Goal: Transaction & Acquisition: Subscribe to service/newsletter

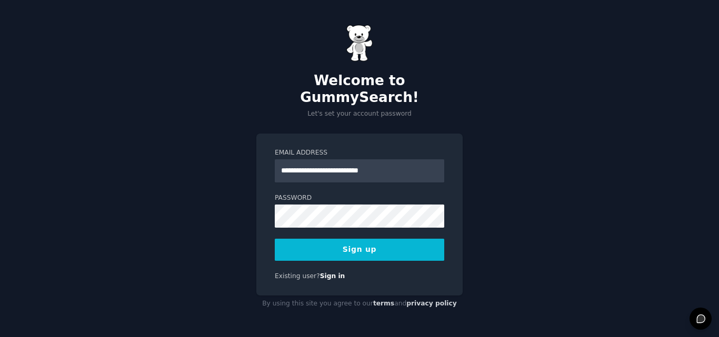
type input "**********"
click at [275, 239] on button "Sign up" at bounding box center [359, 250] width 169 height 22
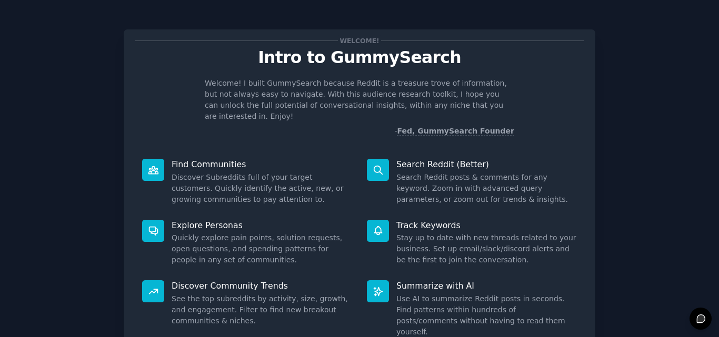
scroll to position [75, 0]
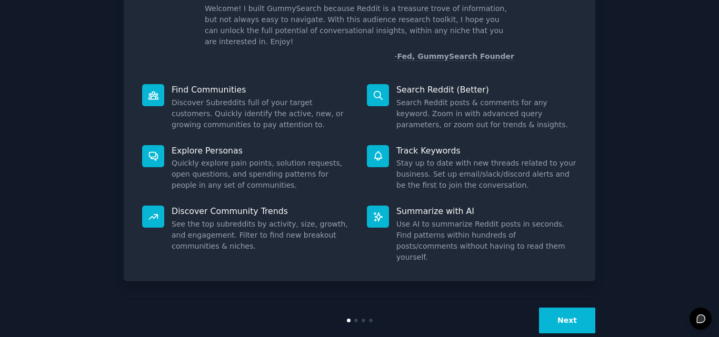
click at [554, 308] on button "Next" at bounding box center [567, 321] width 56 height 26
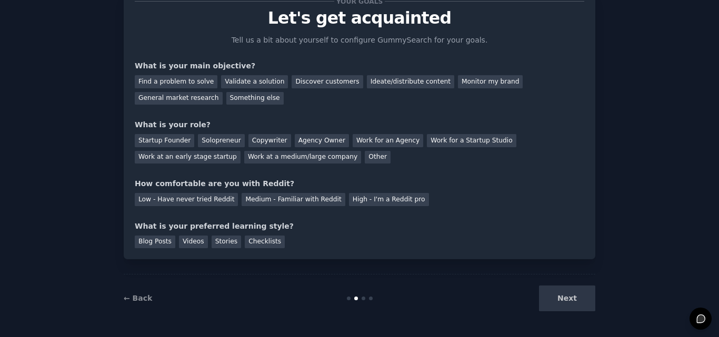
scroll to position [27, 0]
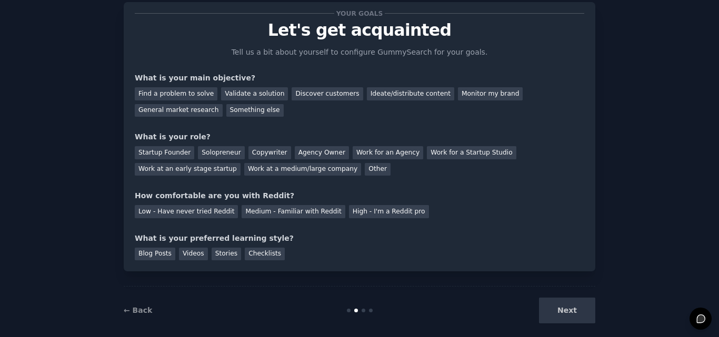
click at [540, 312] on div "Next" at bounding box center [516, 311] width 157 height 26
click at [554, 309] on div "Next" at bounding box center [516, 311] width 157 height 26
click at [362, 309] on div at bounding box center [364, 311] width 4 height 4
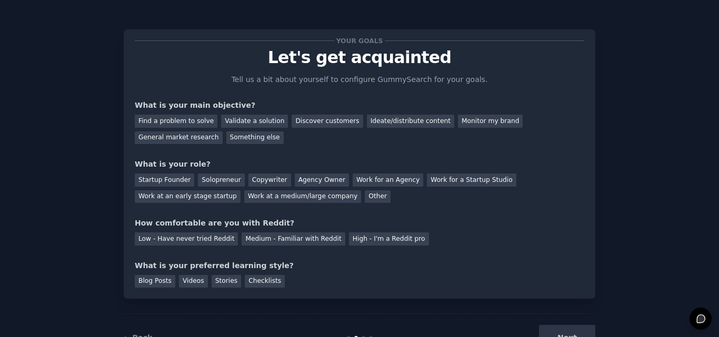
scroll to position [39, 0]
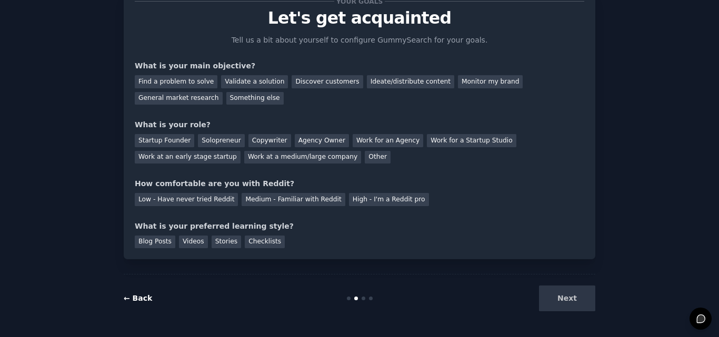
click at [133, 300] on link "← Back" at bounding box center [138, 298] width 28 height 8
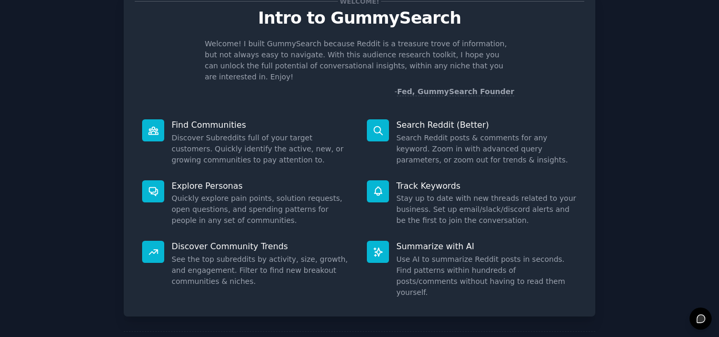
click at [461, 142] on dd "Search Reddit posts & comments for any keyword. Zoom in with advanced query par…" at bounding box center [486, 149] width 181 height 33
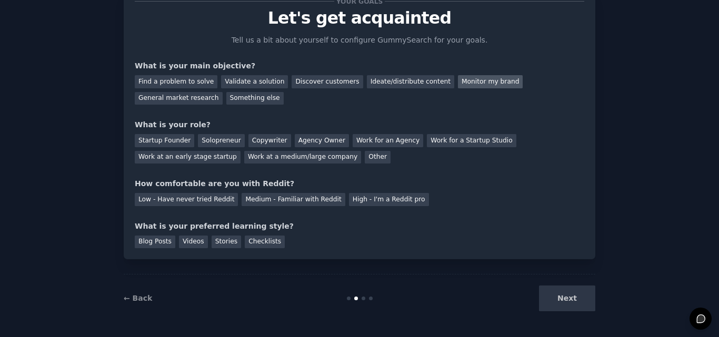
click at [473, 77] on div "Monitor my brand" at bounding box center [490, 81] width 65 height 13
click at [241, 151] on div "Work at an early stage startup" at bounding box center [188, 157] width 106 height 13
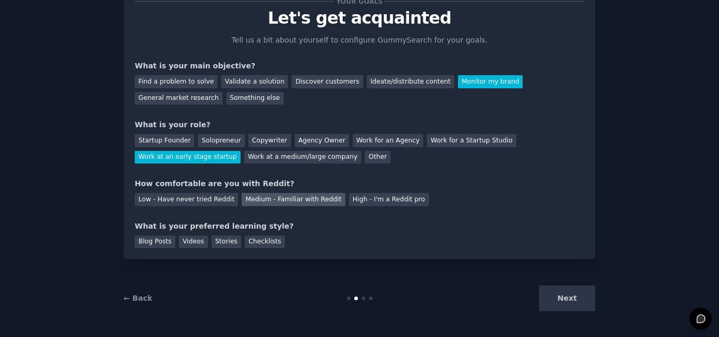
click at [246, 196] on div "Medium - Familiar with Reddit" at bounding box center [293, 199] width 103 height 13
click at [149, 246] on div "Blog Posts" at bounding box center [155, 242] width 41 height 13
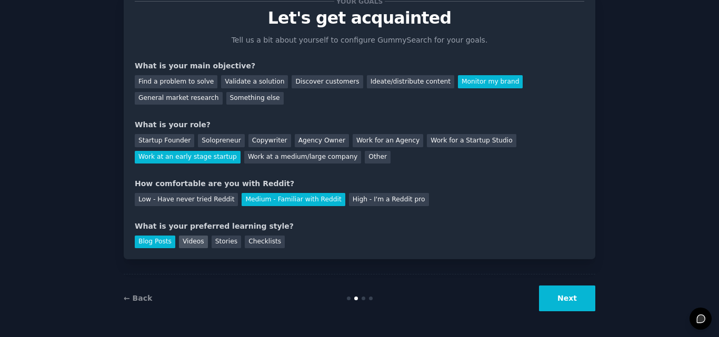
click at [182, 246] on div "Videos" at bounding box center [193, 242] width 29 height 13
click at [158, 241] on div "Blog Posts" at bounding box center [155, 242] width 41 height 13
click at [557, 296] on button "Next" at bounding box center [567, 299] width 56 height 26
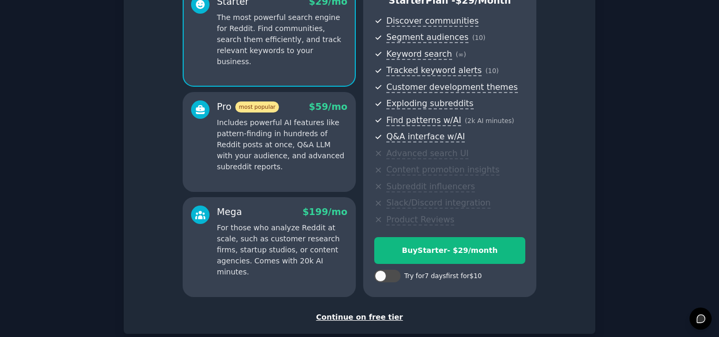
scroll to position [105, 0]
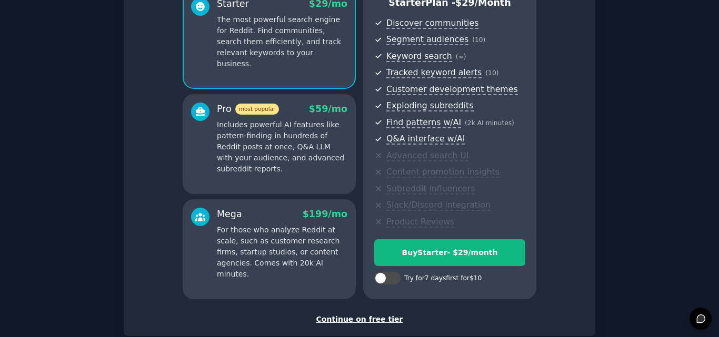
click at [368, 318] on div "Continue on free tier" at bounding box center [359, 319] width 449 height 11
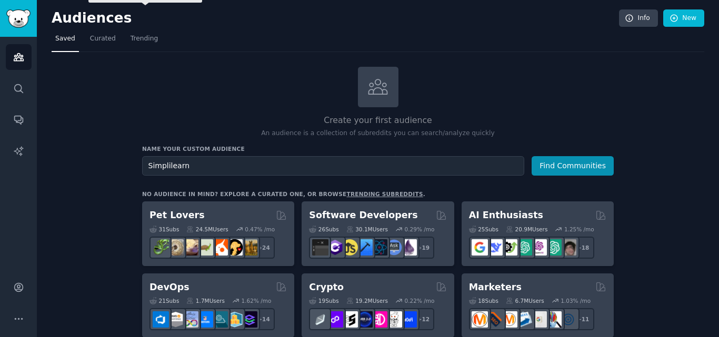
type input "Simplilearn"
click at [532, 156] on button "Find Communities" at bounding box center [573, 165] width 82 height 19
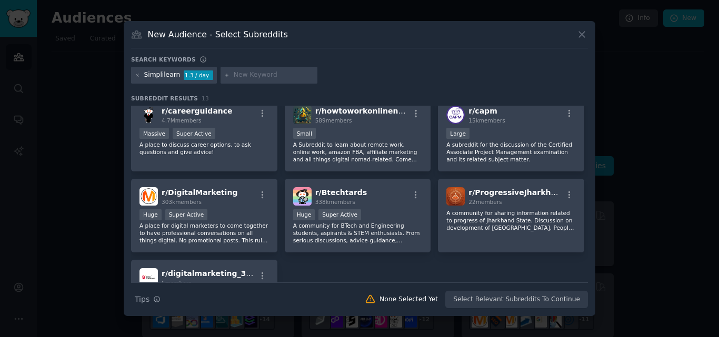
scroll to position [233, 0]
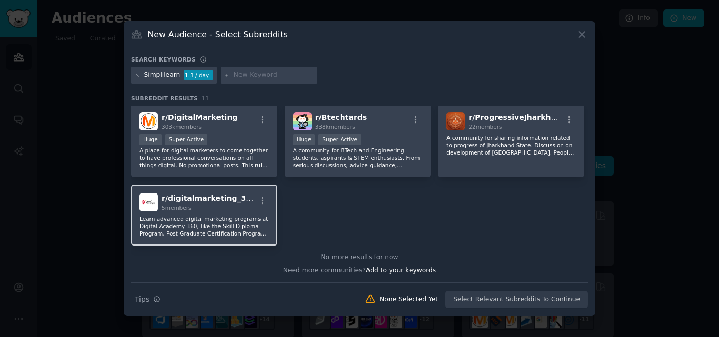
click at [251, 215] on p "Learn advanced digital marketing programs at Digital Academy 360, like the Skil…" at bounding box center [203, 226] width 129 height 22
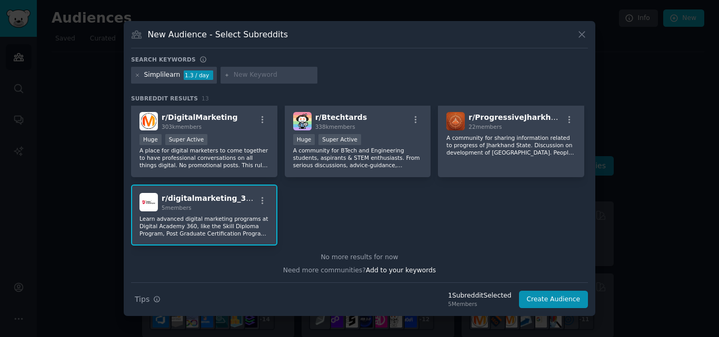
click at [169, 236] on p "Learn advanced digital marketing programs at Digital Academy 360, like the Skil…" at bounding box center [203, 226] width 129 height 22
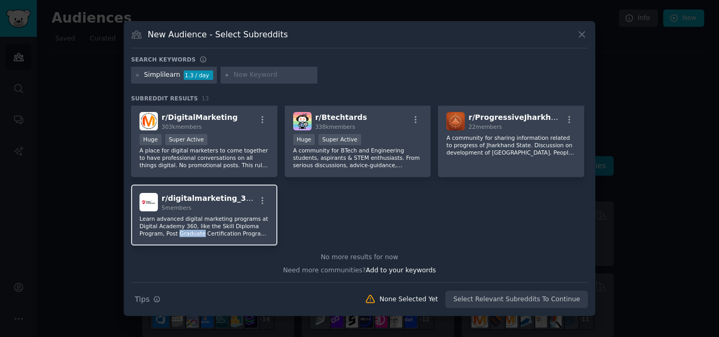
click at [169, 236] on p "Learn advanced digital marketing programs at Digital Academy 360, like the Skil…" at bounding box center [203, 226] width 129 height 22
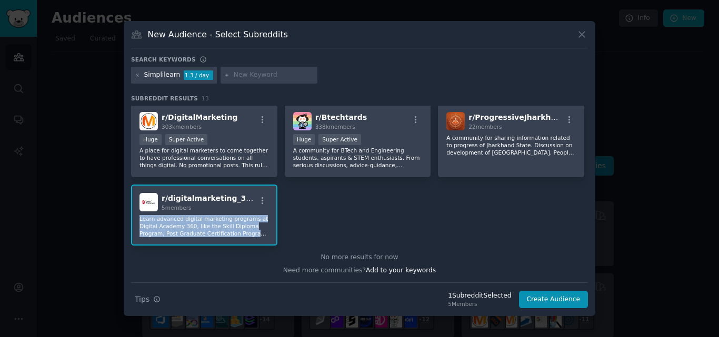
click at [169, 236] on p "Learn advanced digital marketing programs at Digital Academy 360, like the Skil…" at bounding box center [203, 226] width 129 height 22
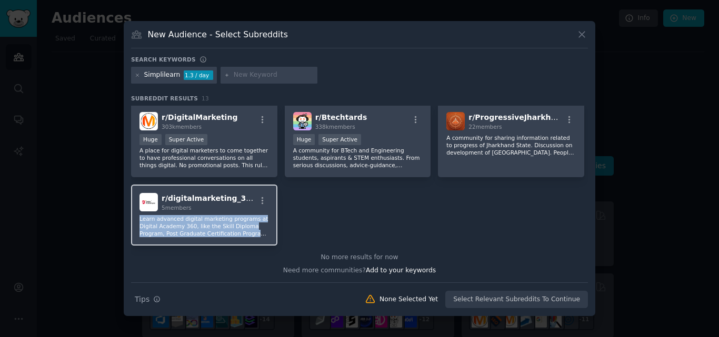
click at [169, 236] on p "Learn advanced digital marketing programs at Digital Academy 360, like the Skil…" at bounding box center [203, 226] width 129 height 22
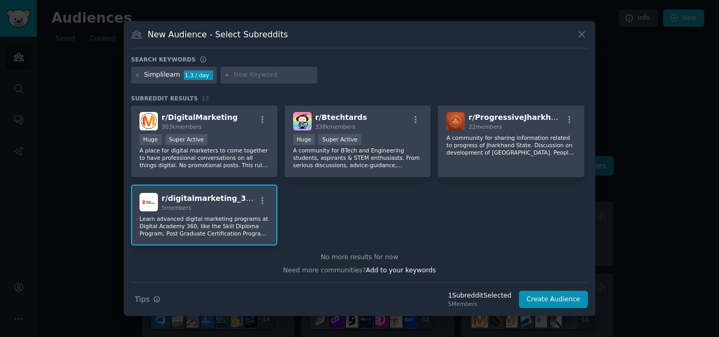
click at [262, 206] on div at bounding box center [262, 202] width 13 height 13
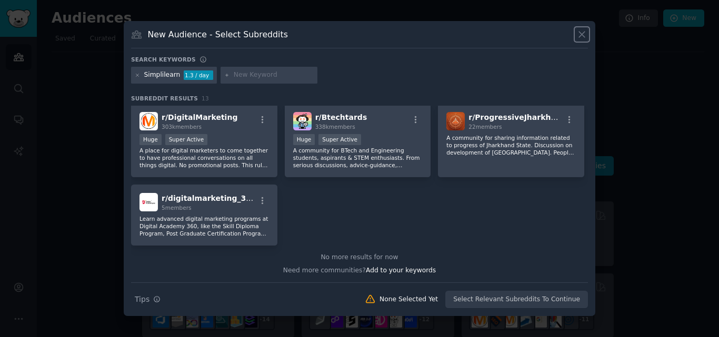
click at [585, 32] on icon at bounding box center [581, 34] width 11 height 11
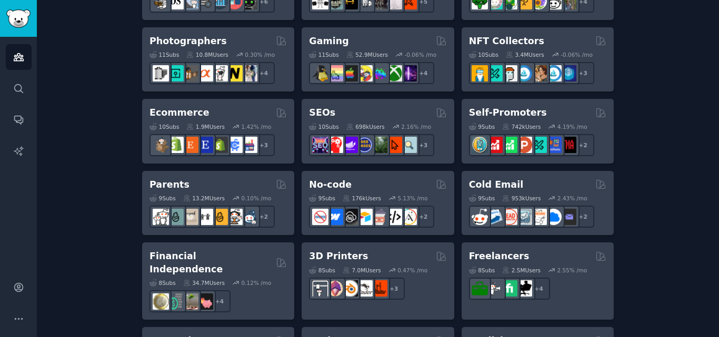
scroll to position [223, 0]
